Goal: Task Accomplishment & Management: Manage account settings

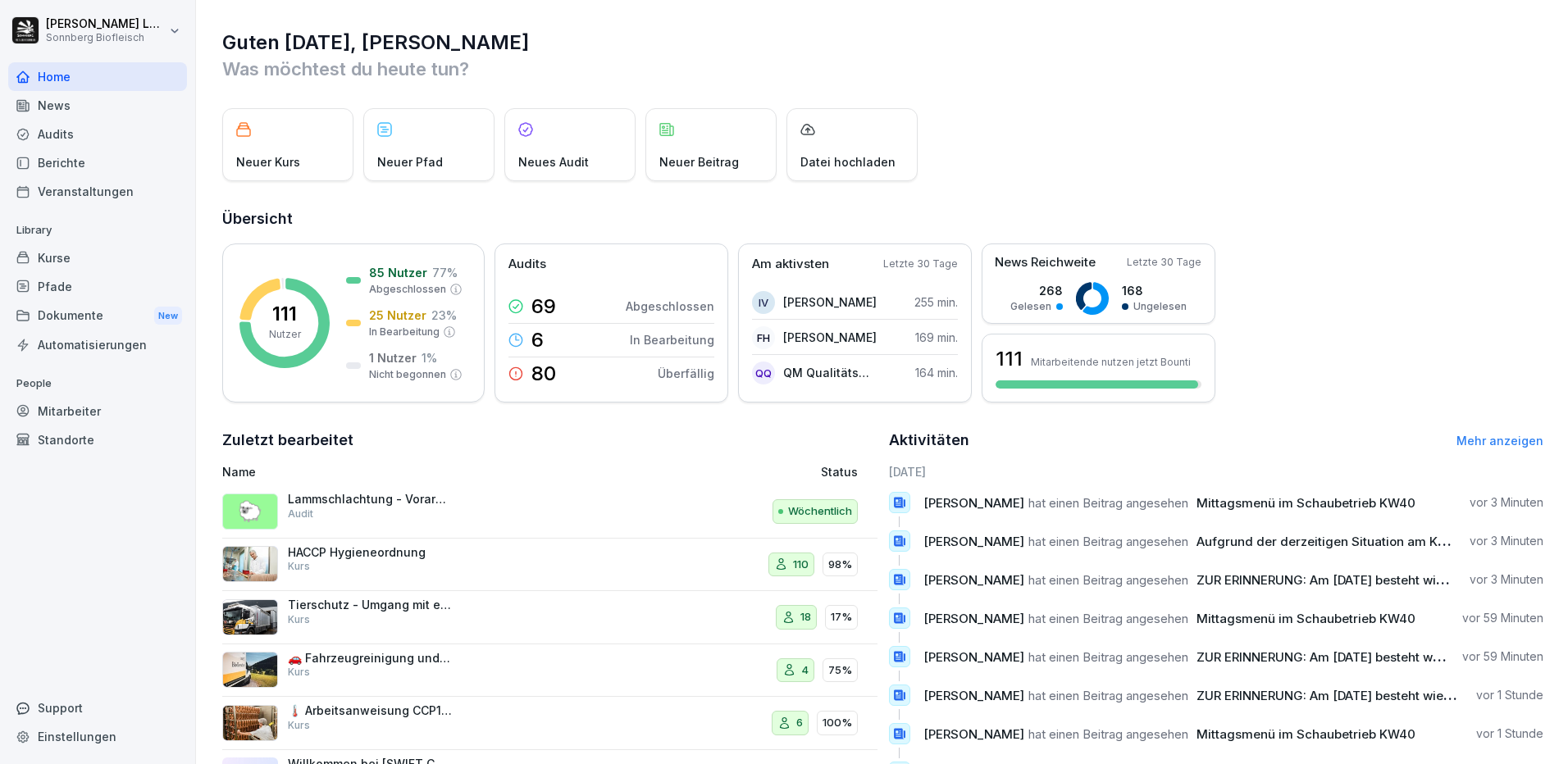
click at [89, 261] on div "Kurse" at bounding box center [97, 257] width 179 height 29
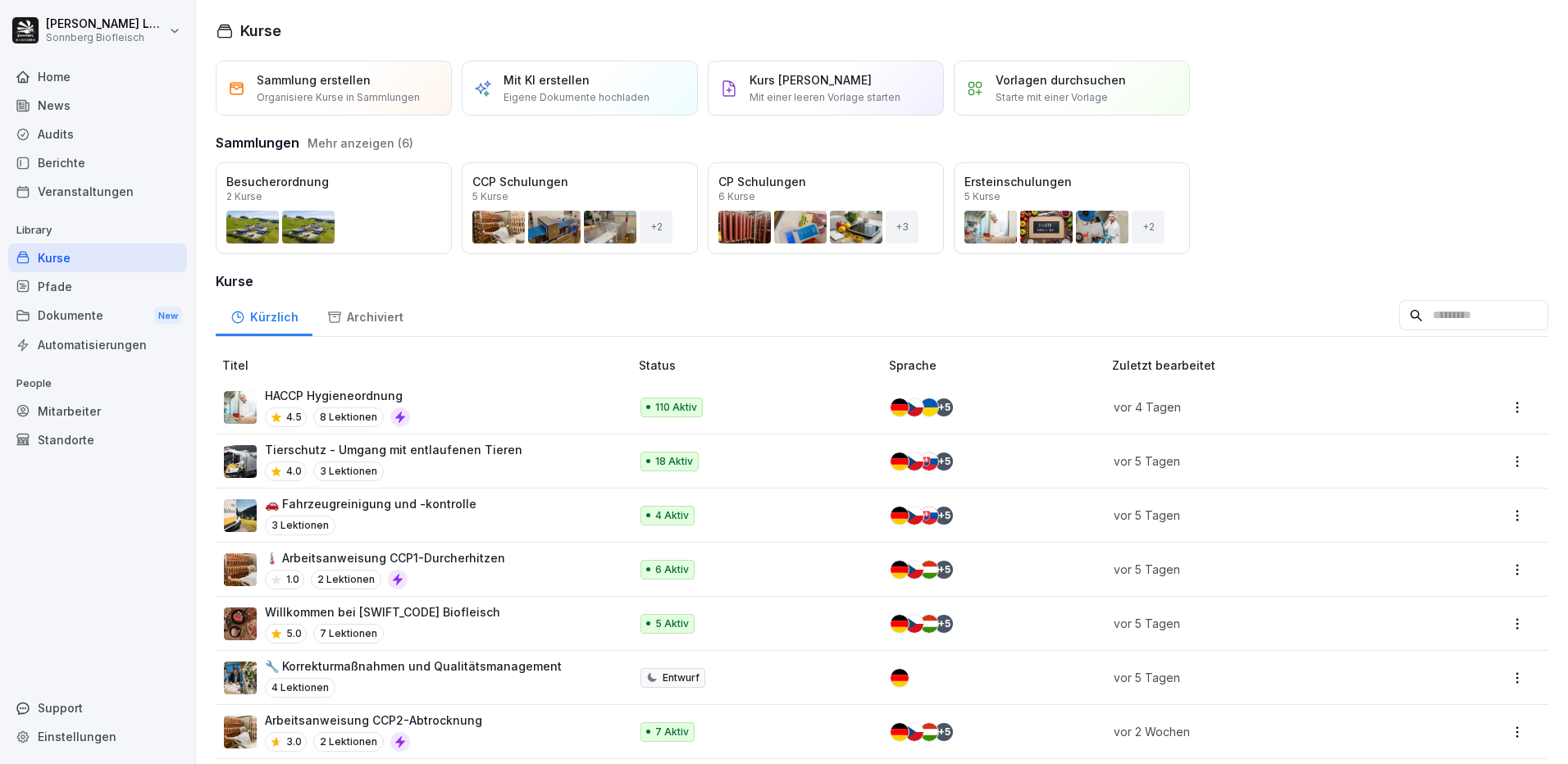
click at [0, 0] on button "Öffnen" at bounding box center [0, 0] width 0 height 0
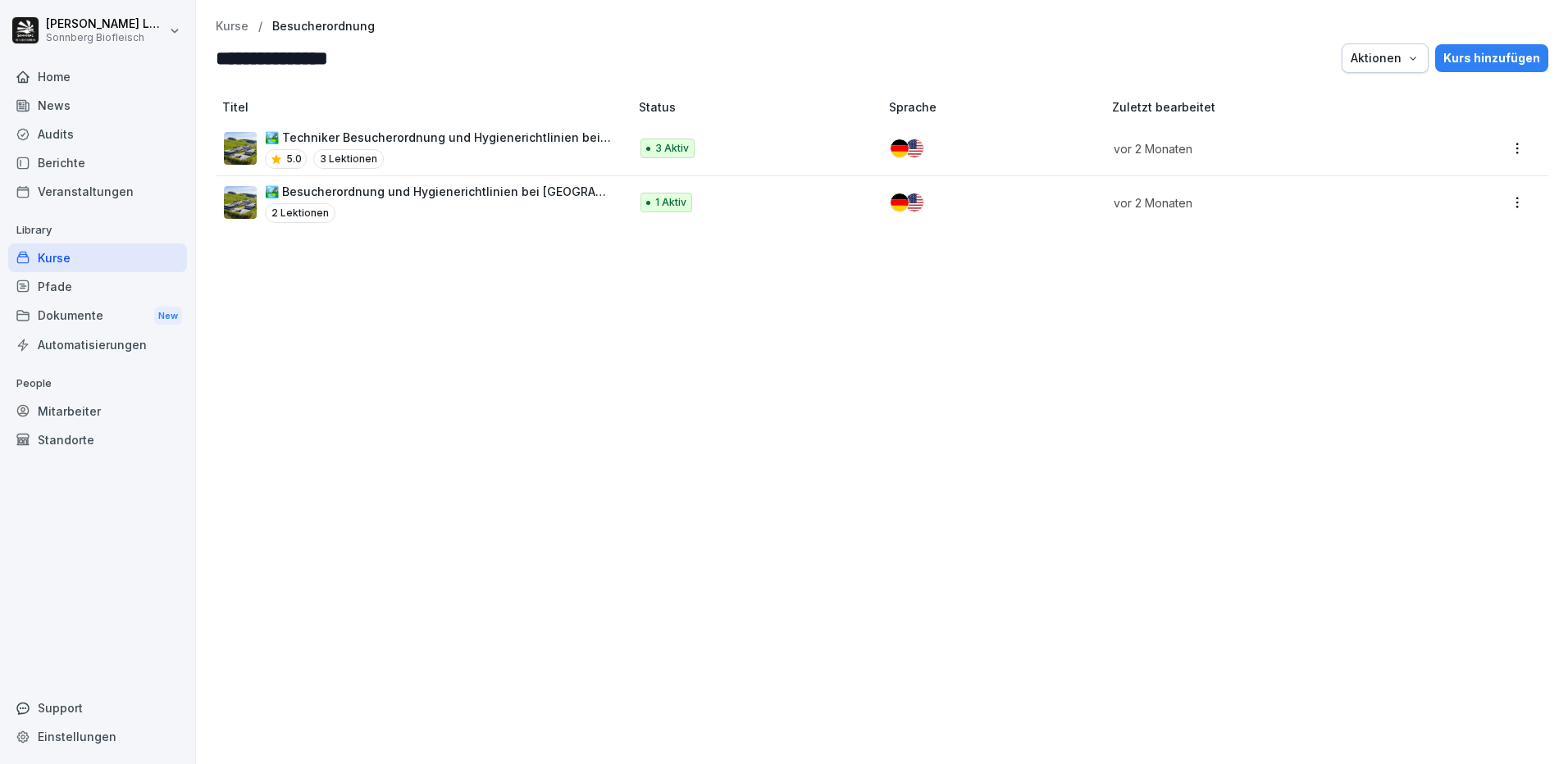
click at [425, 146] on div "🏞️ Techniker Besucherordnung und Hygienerichtlinien bei Sonnberg 5.0 3 Lektionen" at bounding box center [439, 149] width 348 height 40
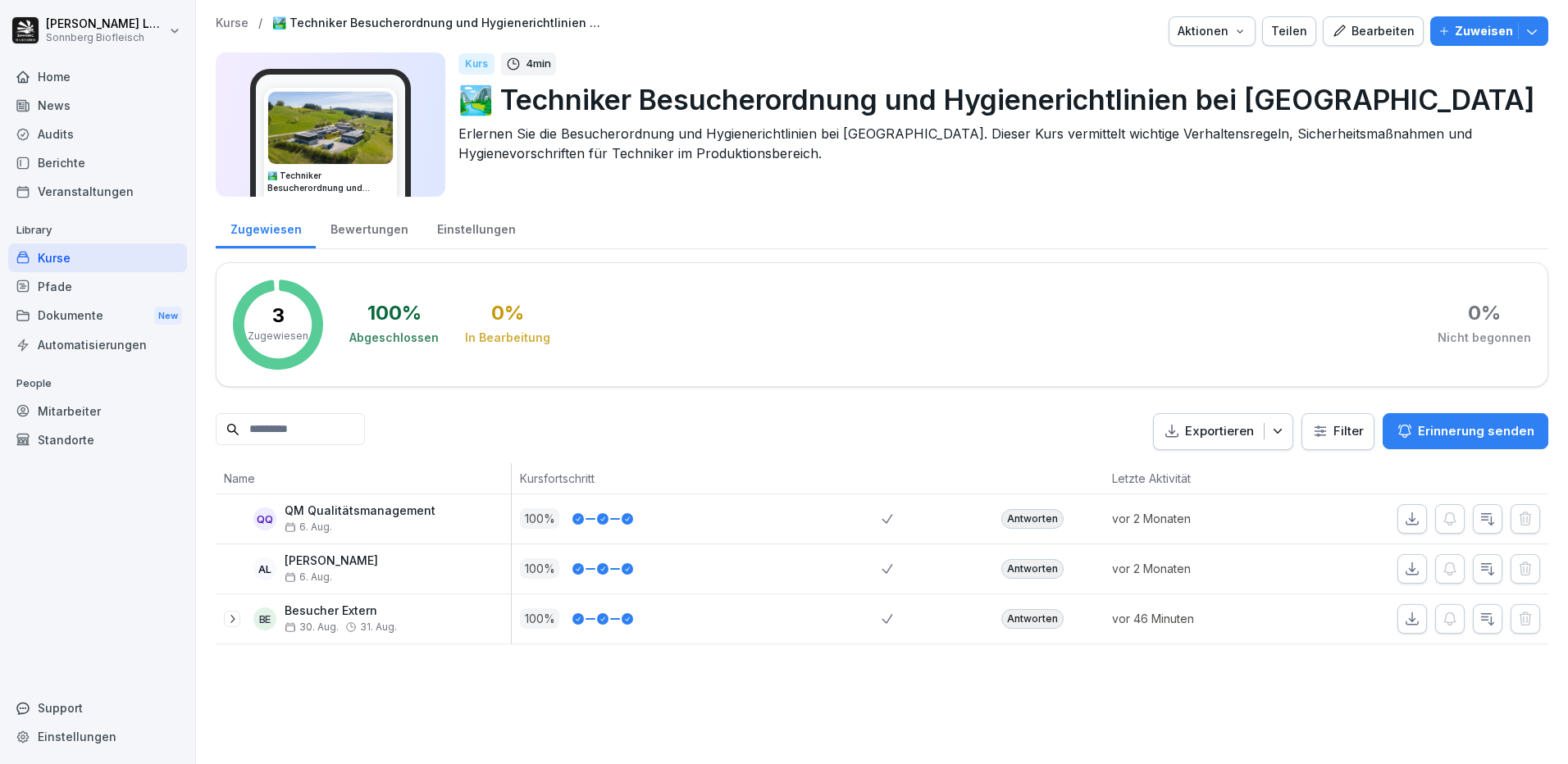
click at [1524, 32] on icon "button" at bounding box center [1531, 31] width 17 height 17
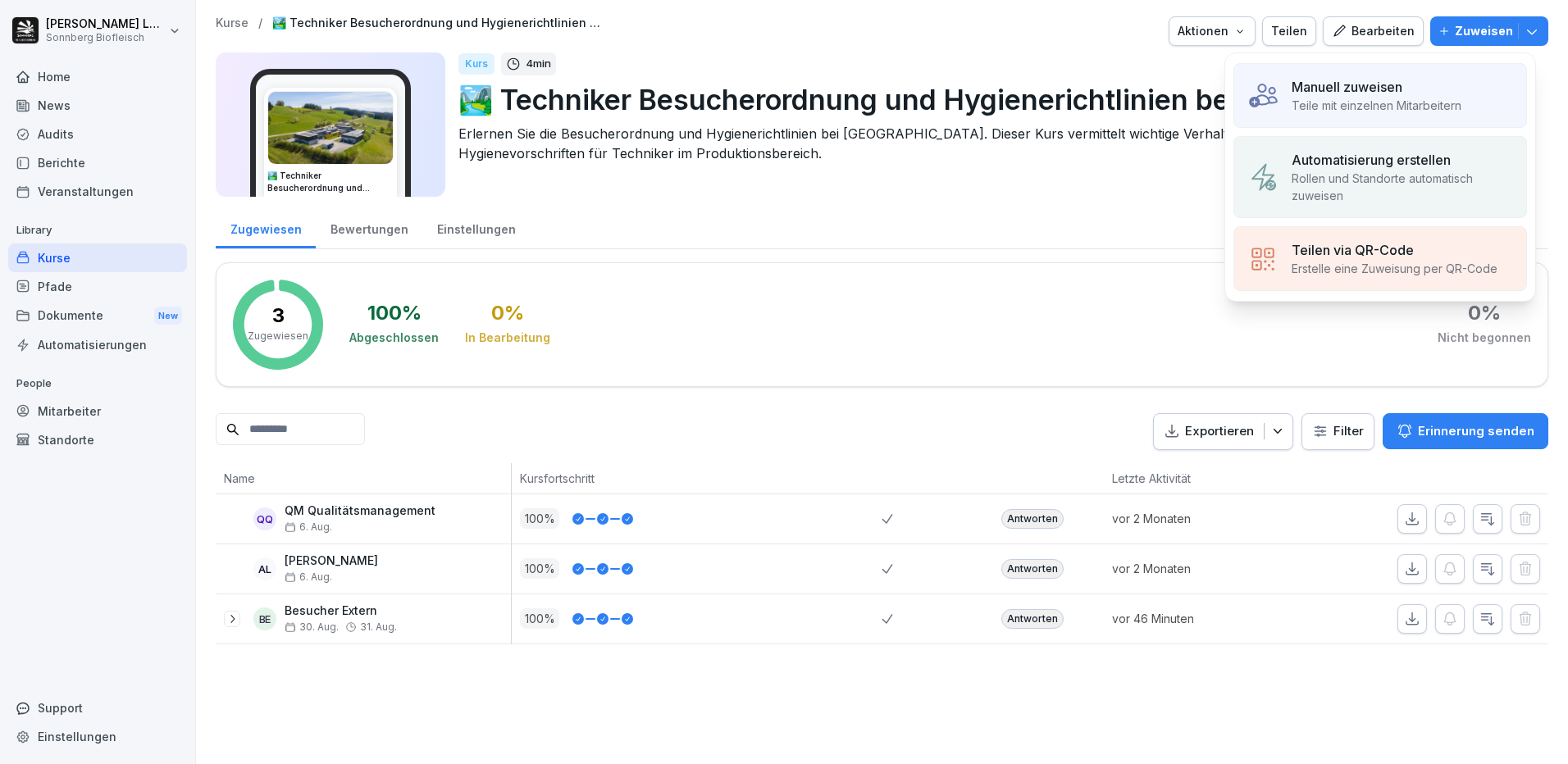
click at [1394, 87] on p "Manuell zuweisen" at bounding box center [1346, 86] width 111 height 20
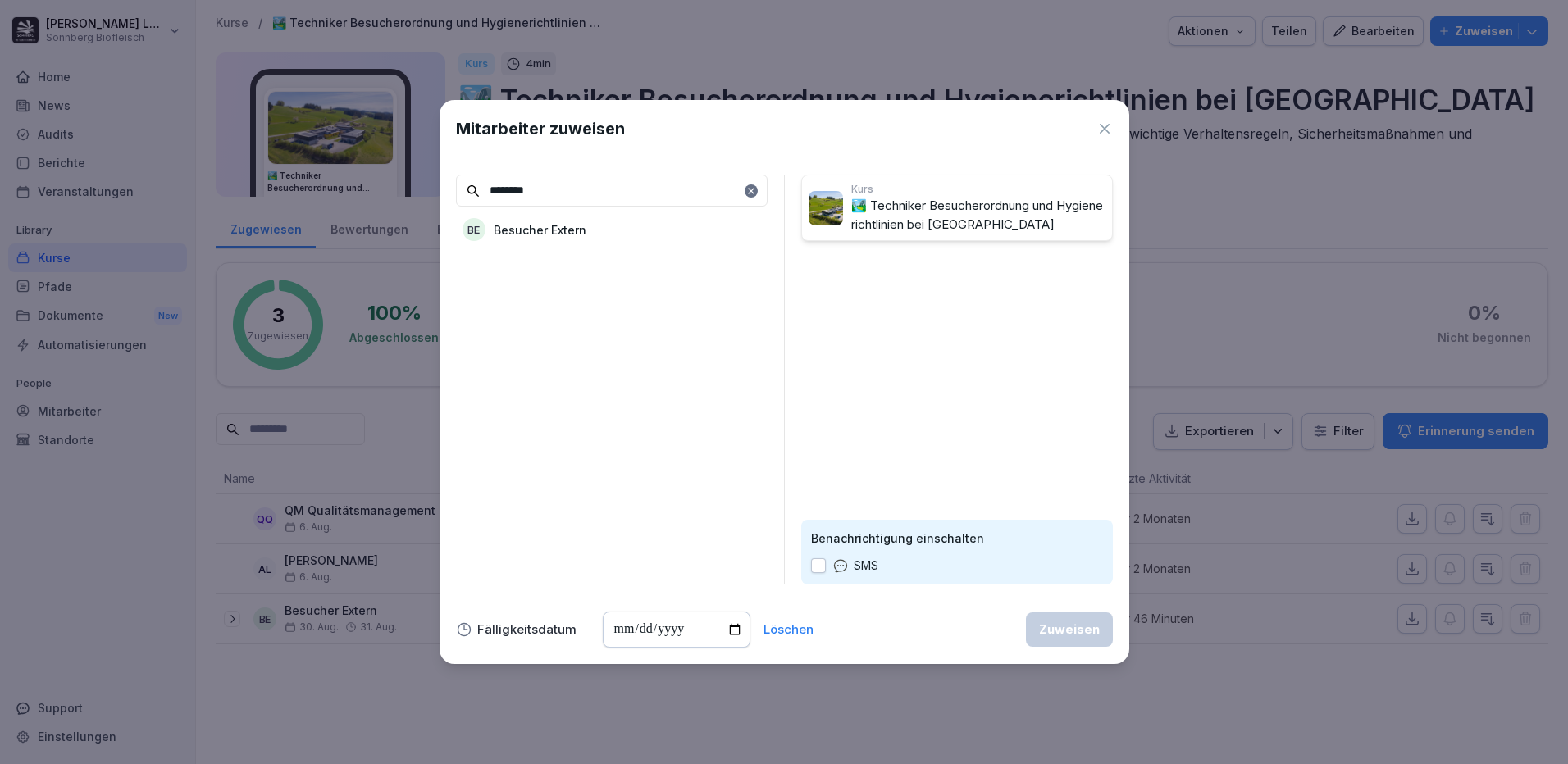
type input "********"
click at [590, 228] on div "BE Besucher Extern" at bounding box center [611, 229] width 311 height 30
click at [1075, 637] on div "Zuweisen" at bounding box center [1069, 630] width 61 height 18
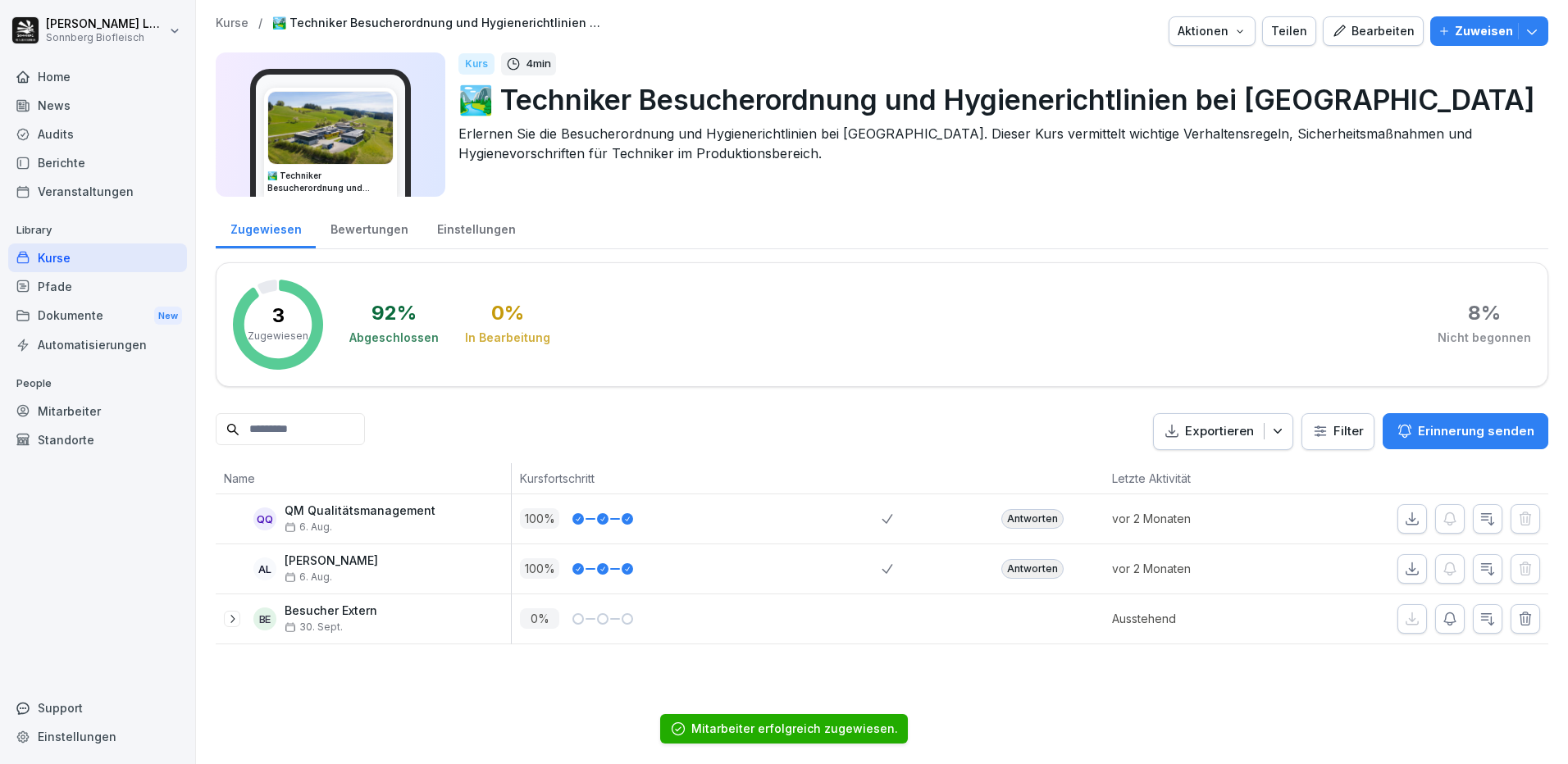
click at [62, 253] on div "Kurse" at bounding box center [97, 257] width 179 height 29
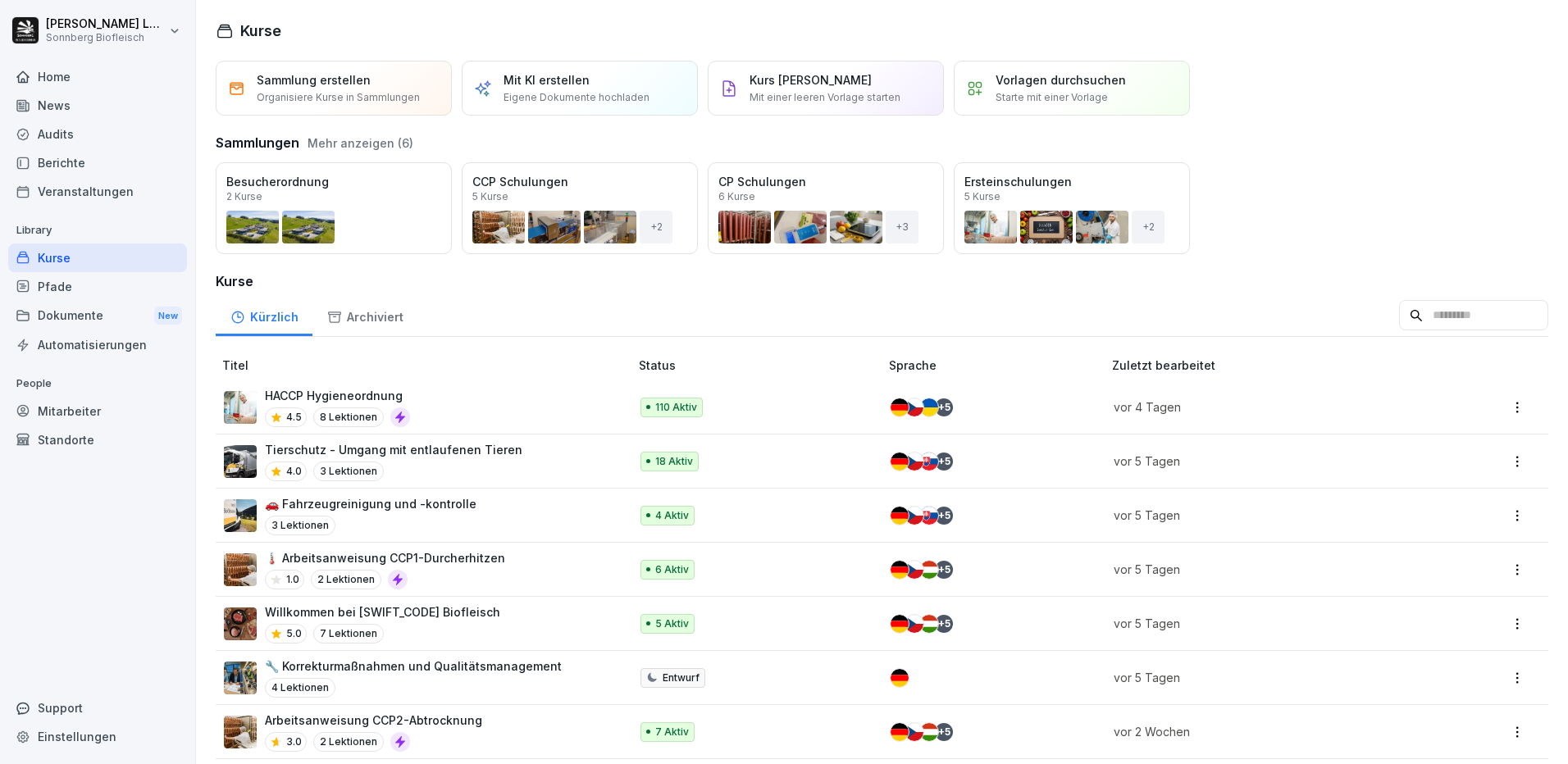
click at [0, 0] on div "Öffnen" at bounding box center [0, 0] width 0 height 0
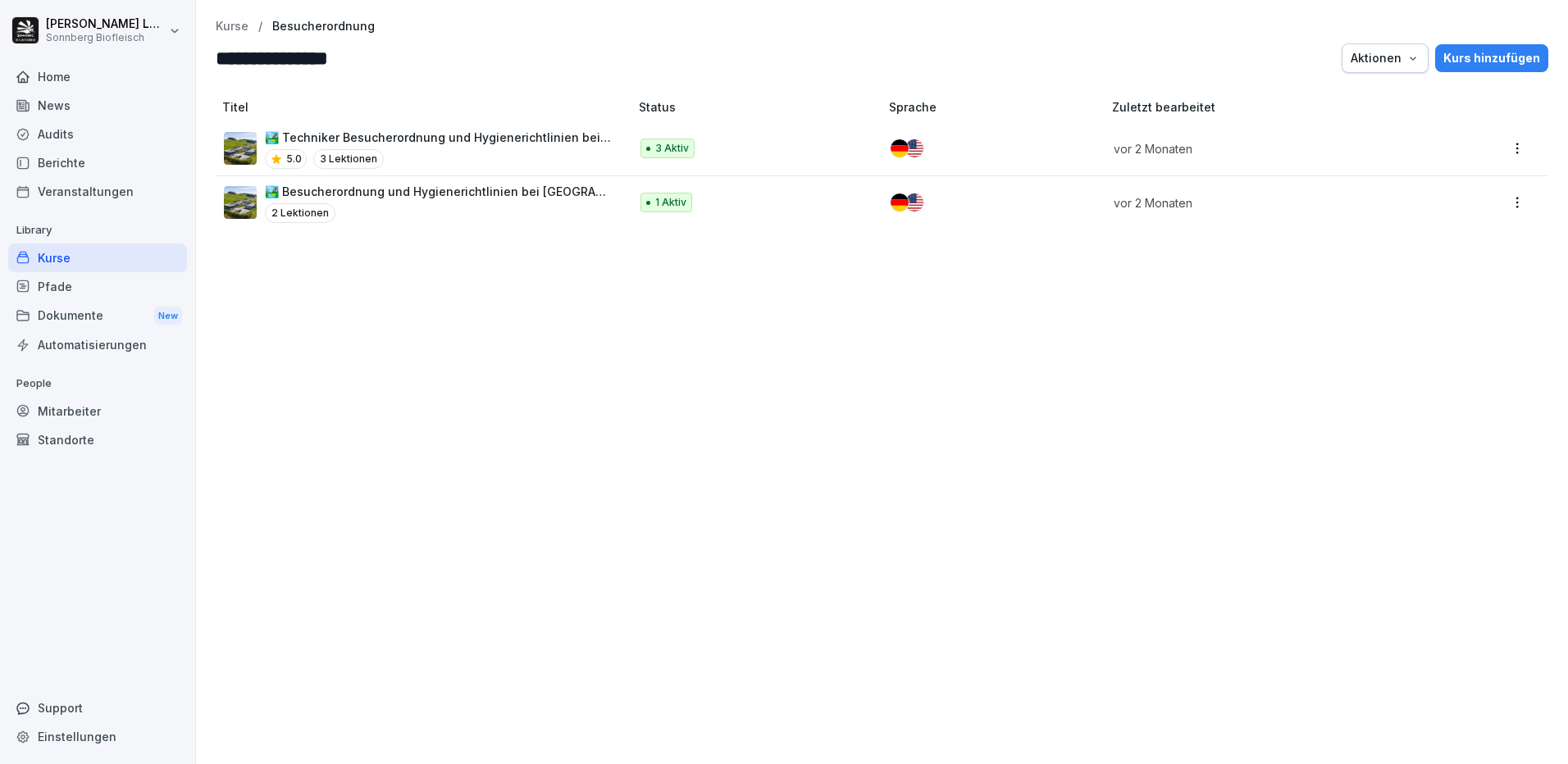
click at [481, 201] on div "🏞️ Besucherordnung und Hygienerichtlinien bei Sonnberg 2 Lektionen" at bounding box center [439, 203] width 348 height 40
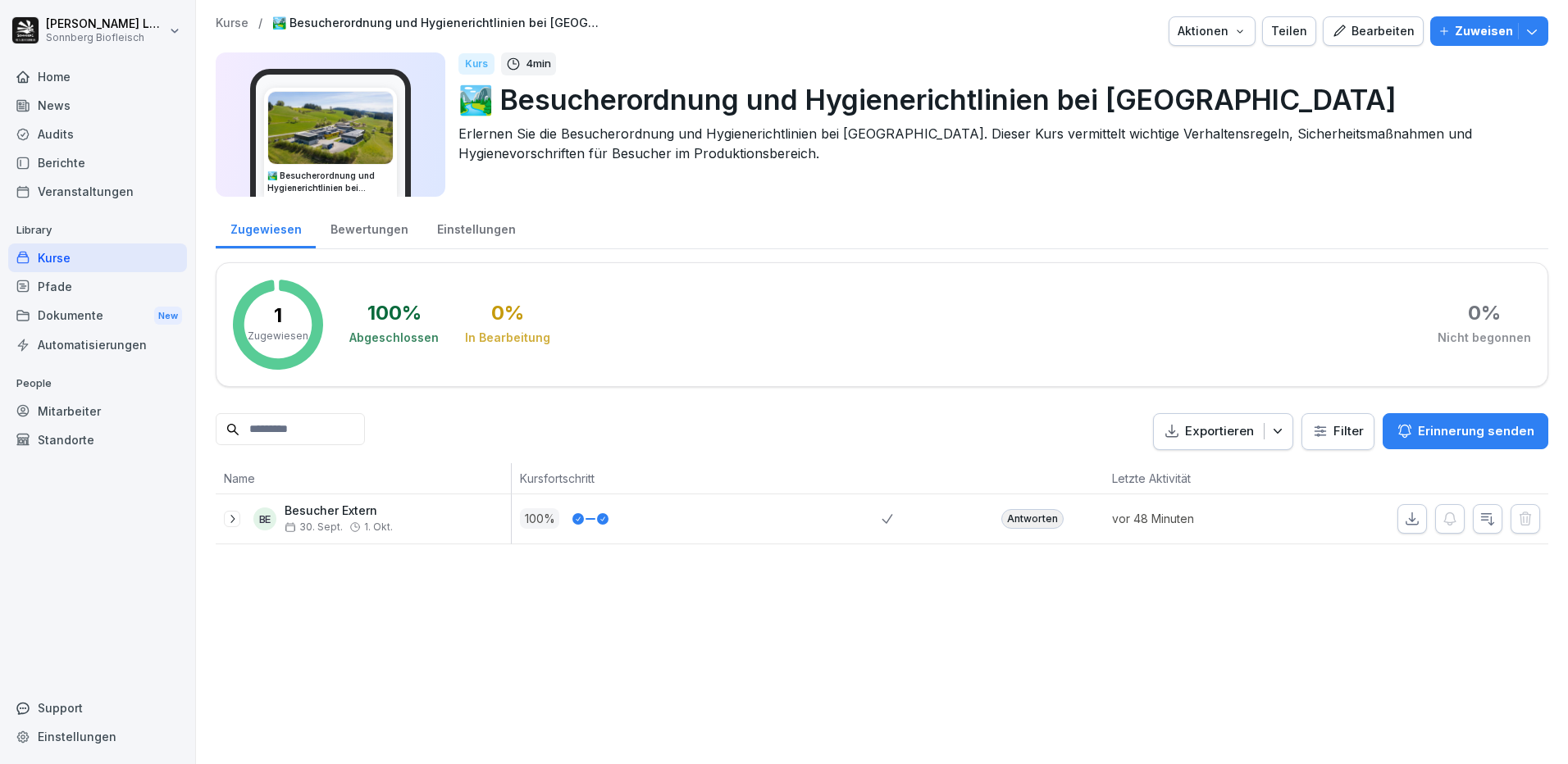
click at [1524, 30] on icon "button" at bounding box center [1531, 31] width 17 height 17
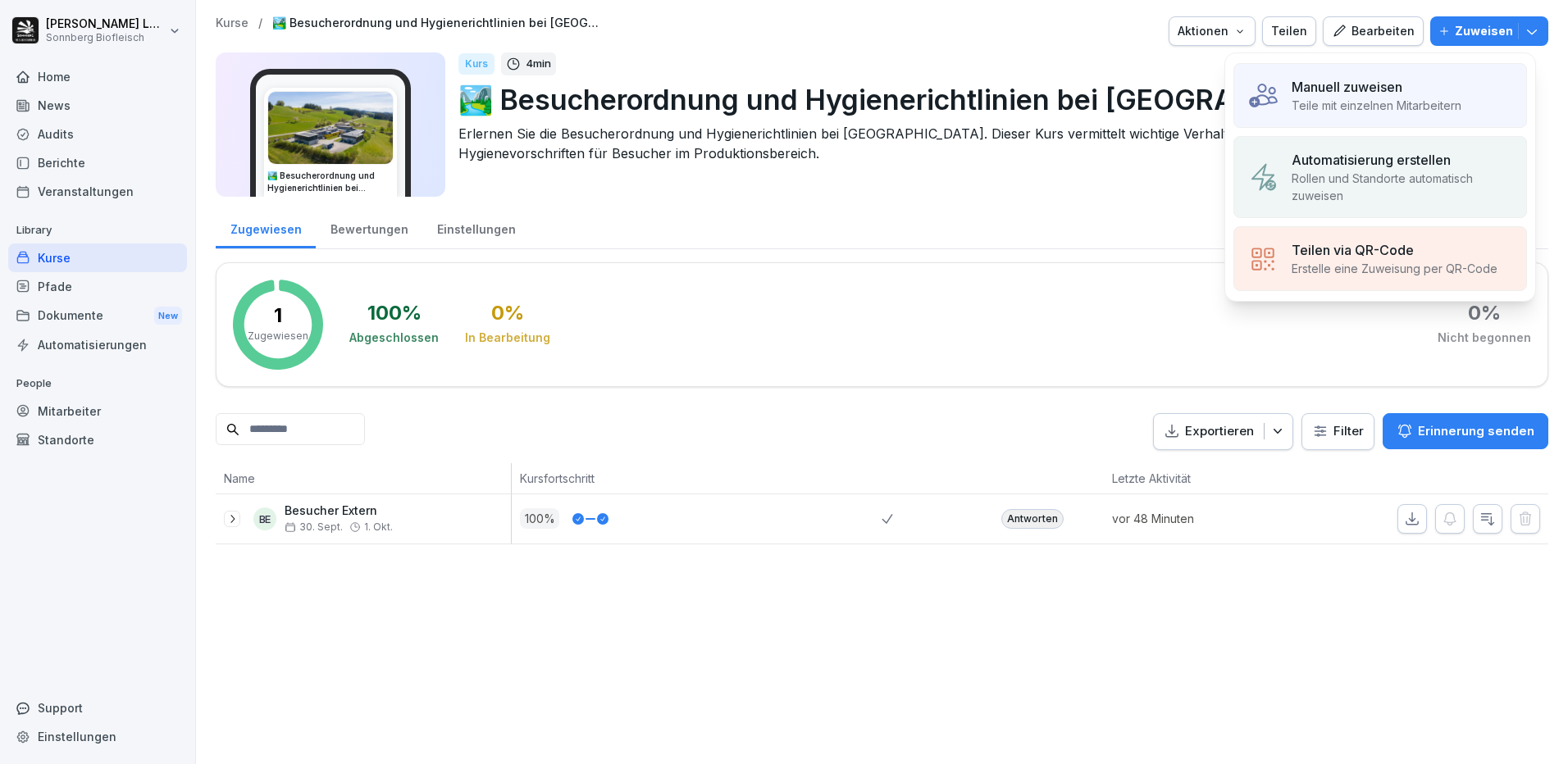
click at [1340, 95] on p "Manuell zuweisen" at bounding box center [1346, 86] width 111 height 20
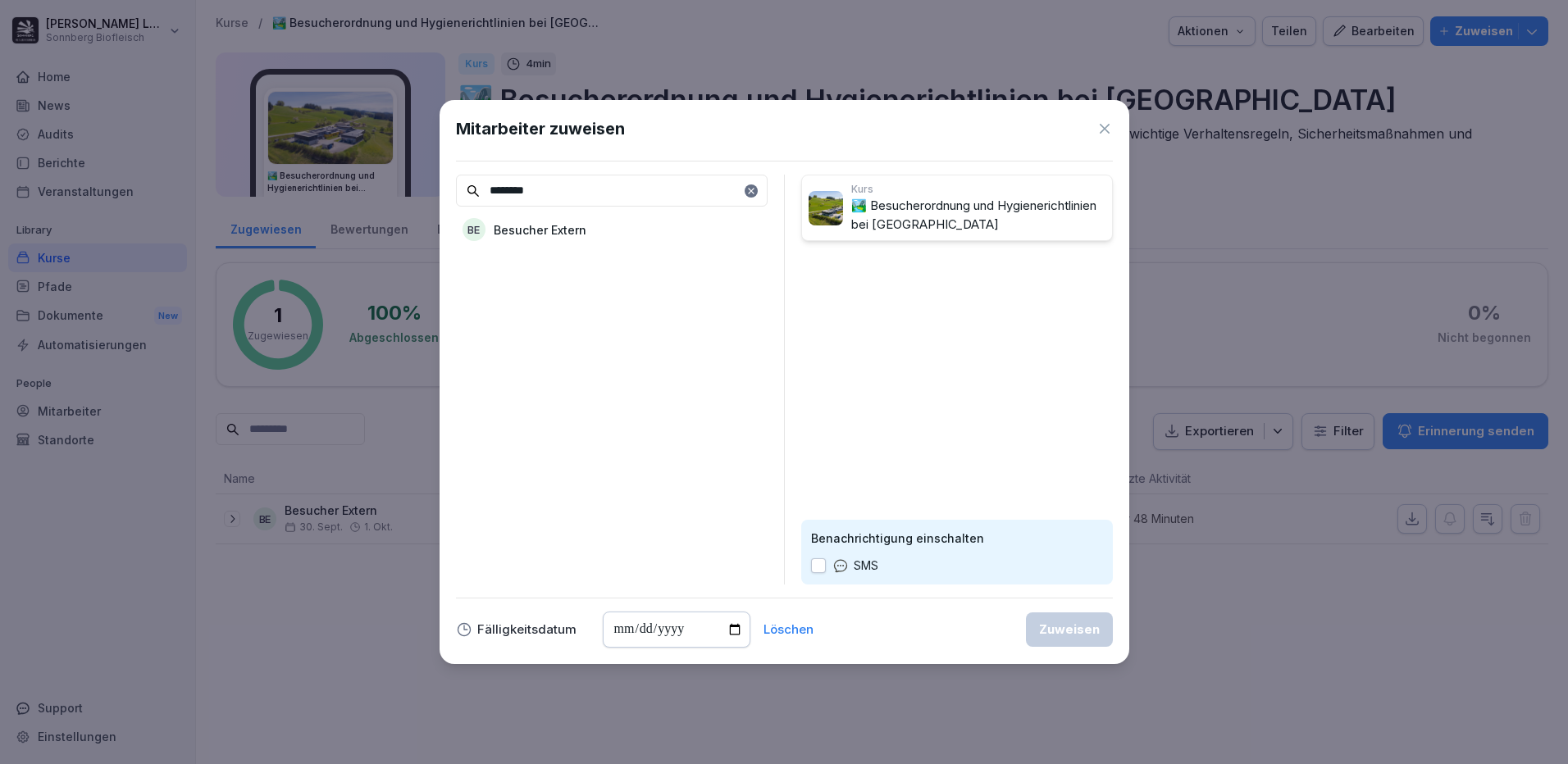
type input "********"
click at [566, 236] on p "Besucher Extern" at bounding box center [540, 230] width 92 height 17
click at [1095, 631] on div "Zuweisen" at bounding box center [1069, 630] width 61 height 18
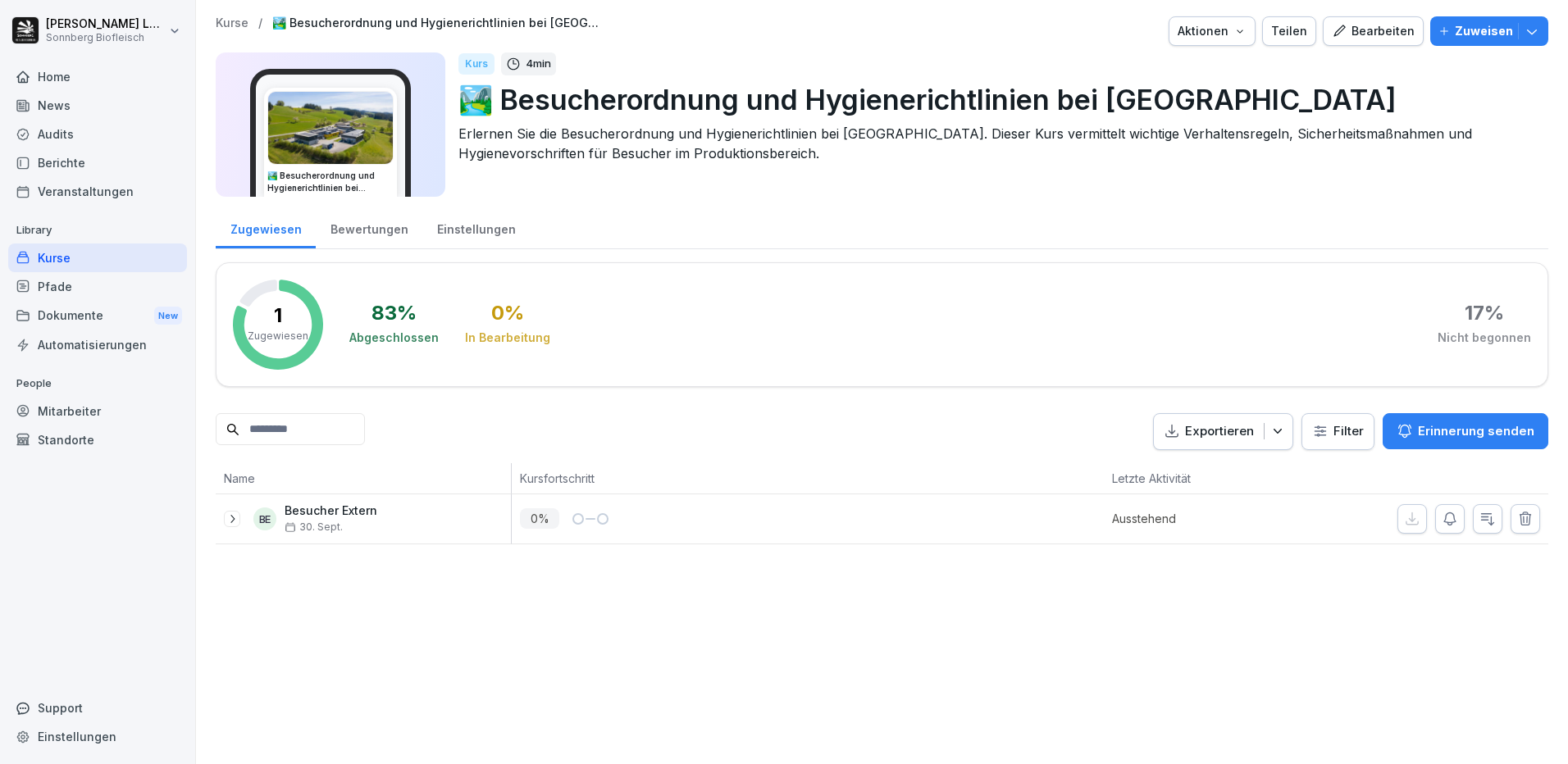
click at [67, 255] on div "Kurse" at bounding box center [97, 257] width 179 height 29
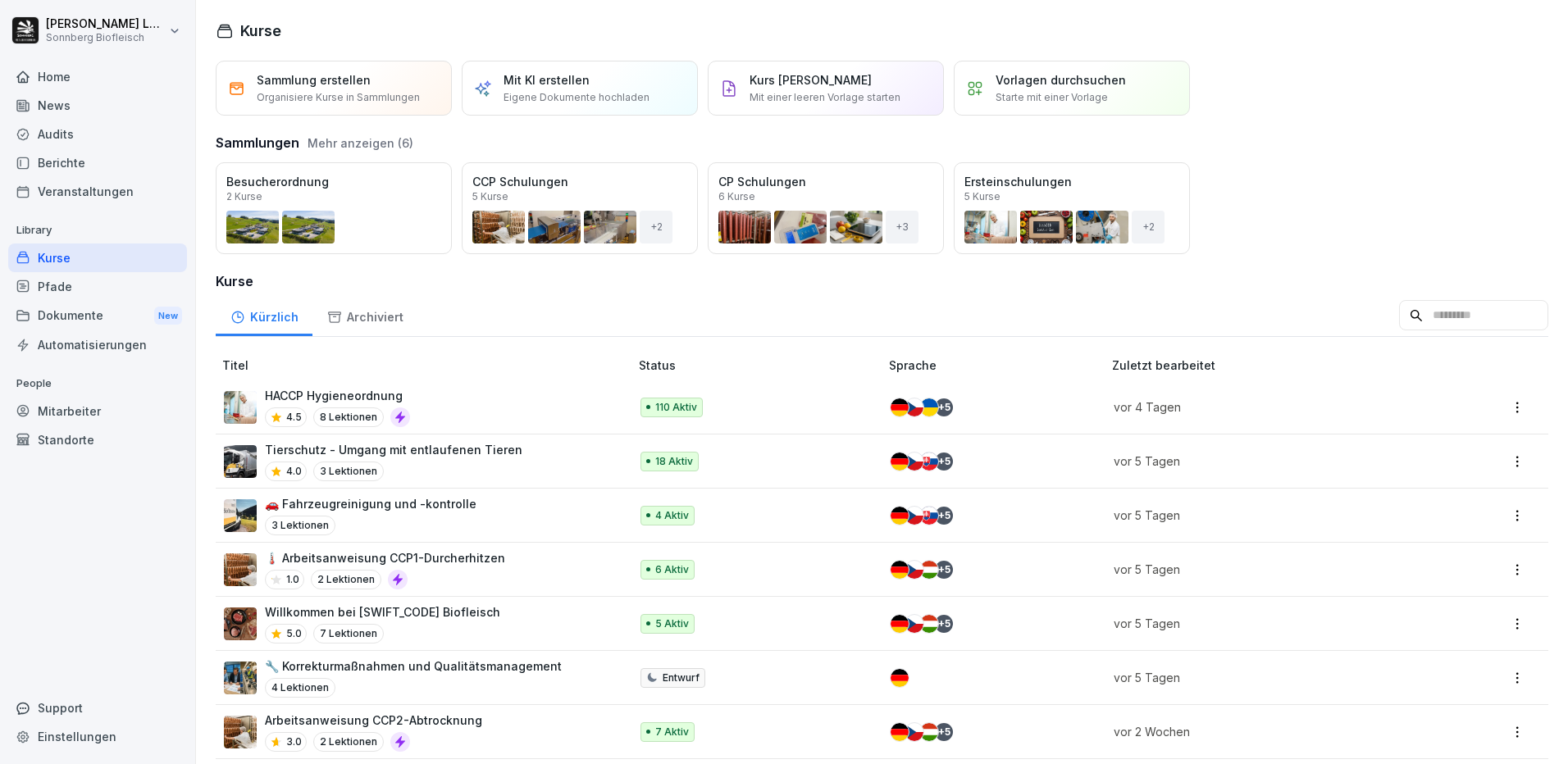
click at [0, 0] on div "Öffnen" at bounding box center [0, 0] width 0 height 0
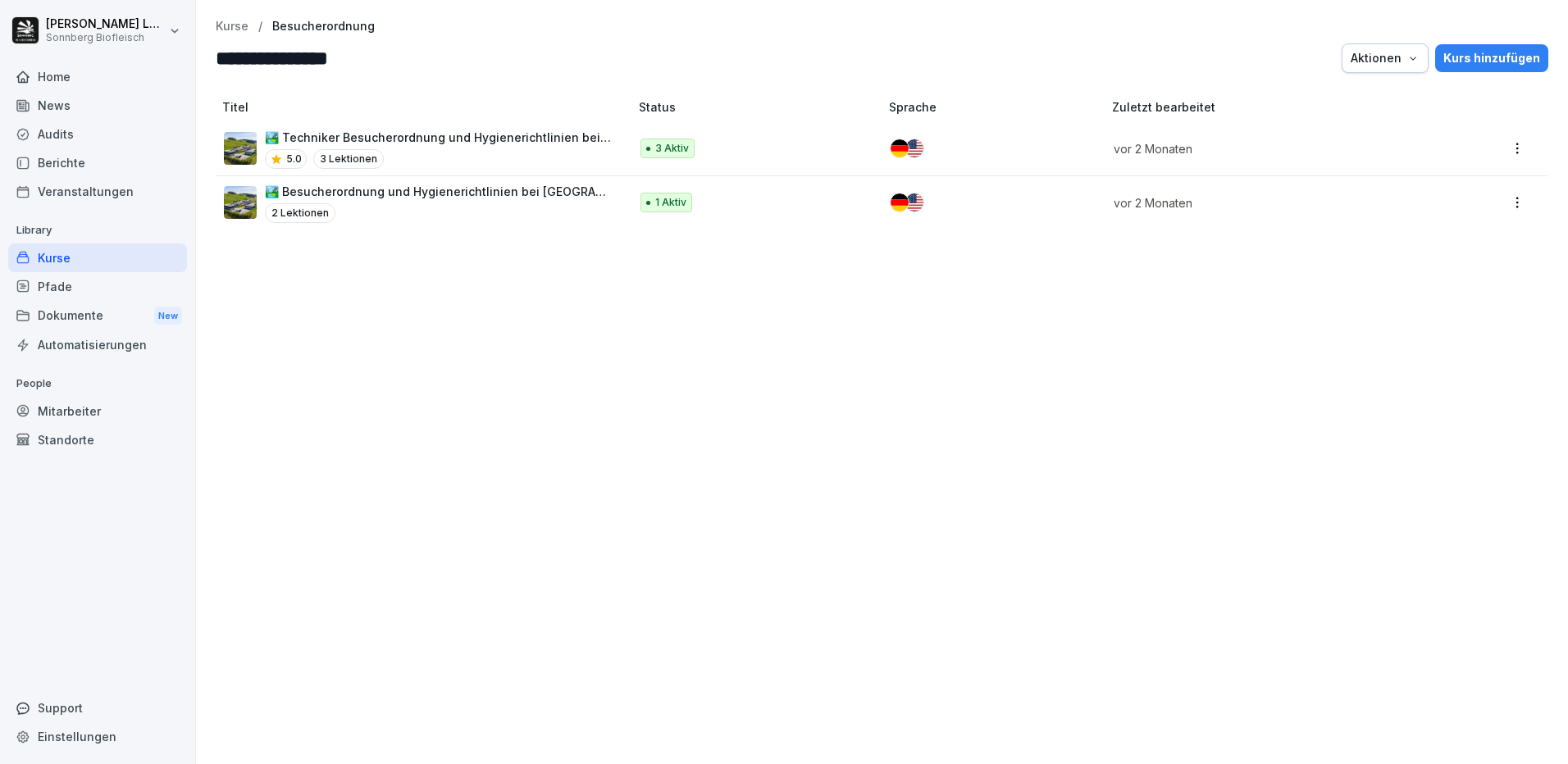
click at [535, 147] on div "🏞️ Techniker Besucherordnung und Hygienerichtlinien bei Sonnberg 5.0 3 Lektionen" at bounding box center [439, 149] width 348 height 40
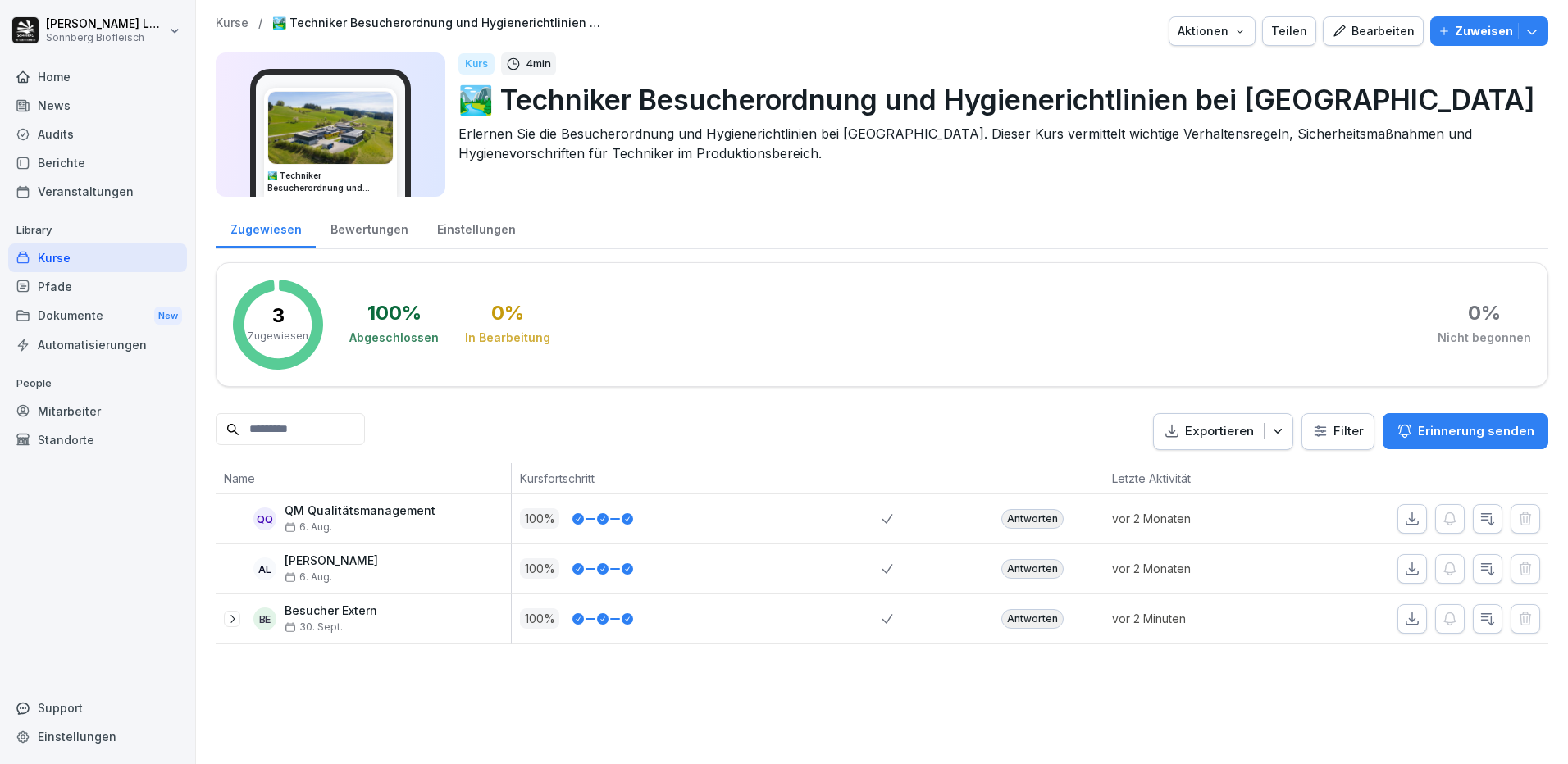
click at [1524, 36] on icon "button" at bounding box center [1531, 31] width 17 height 17
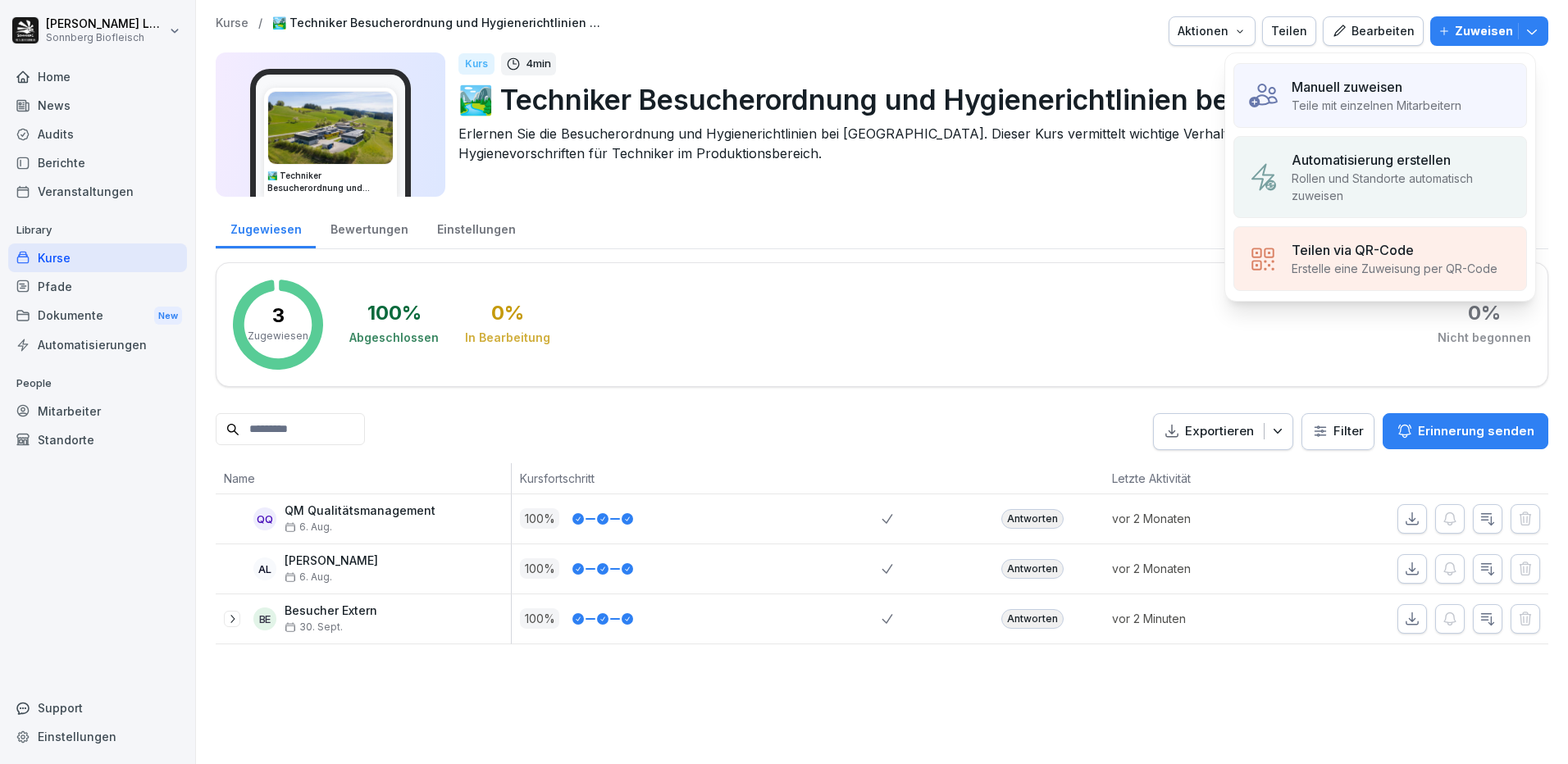
click at [1344, 102] on p "Teile mit einzelnen Mitarbeitern" at bounding box center [1376, 106] width 170 height 17
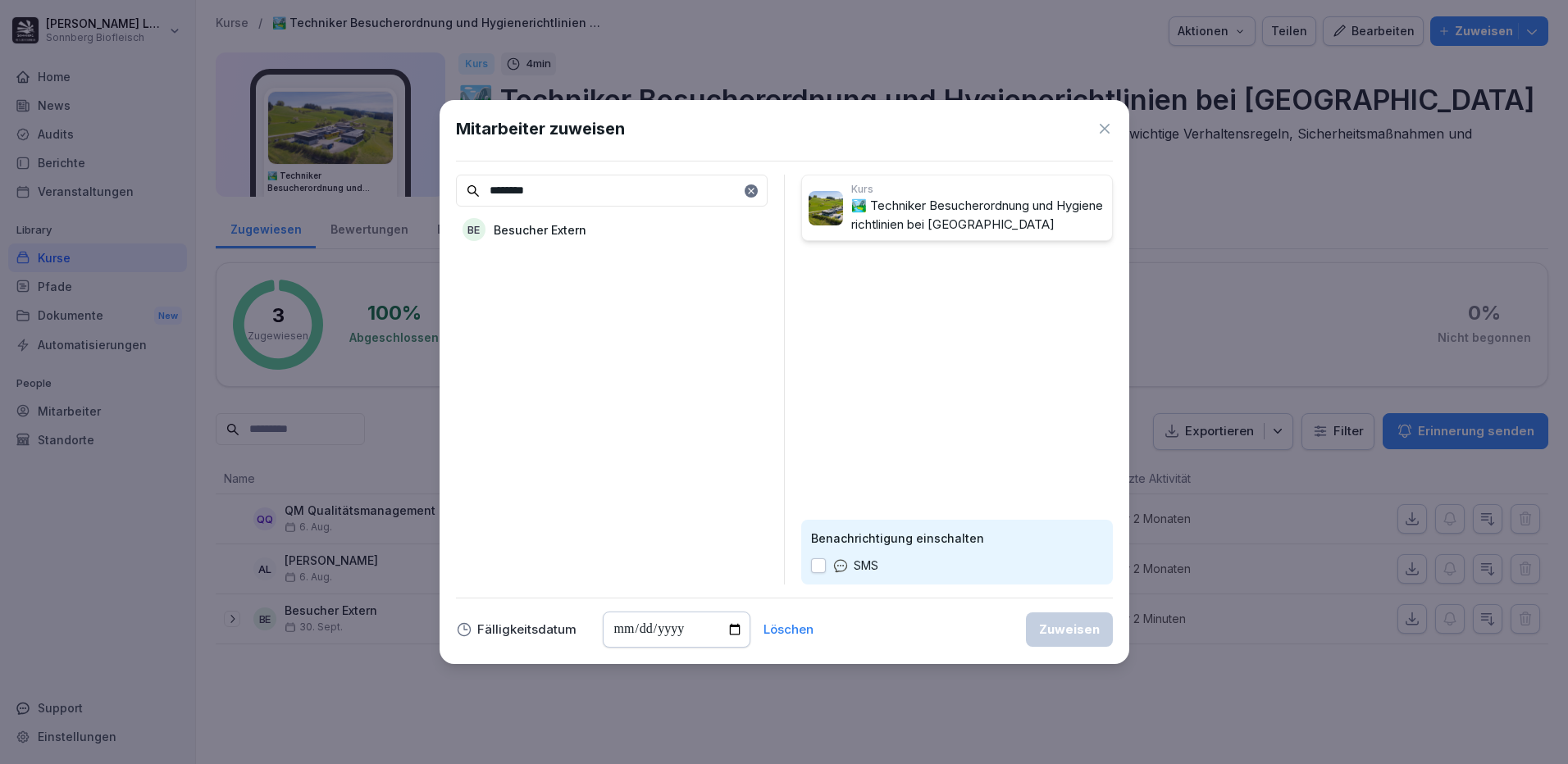
type input "********"
click at [570, 235] on p "Besucher Extern" at bounding box center [540, 230] width 92 height 17
click at [1044, 627] on div "Zuweisen" at bounding box center [1069, 630] width 61 height 18
